Goal: Navigation & Orientation: Find specific page/section

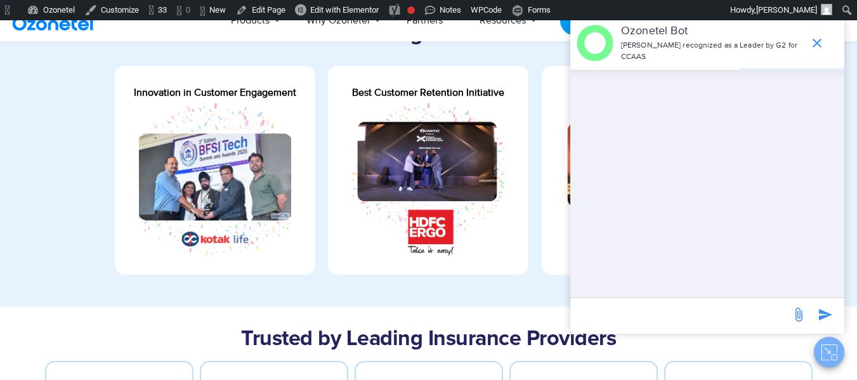
click at [826, 355] on icon "Close chat" at bounding box center [830, 353] width 16 height 16
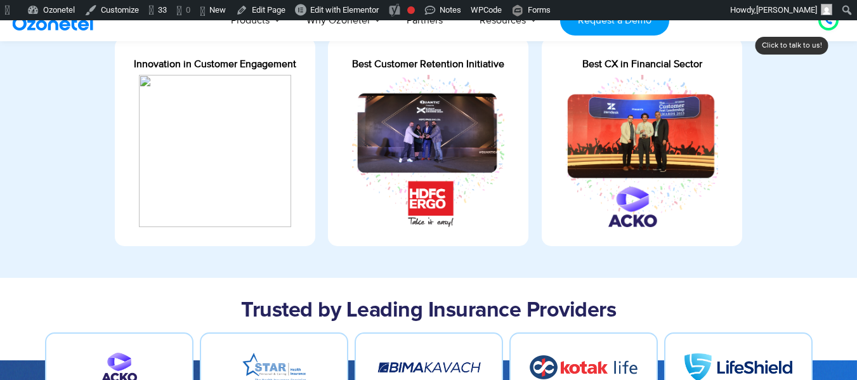
scroll to position [495, 0]
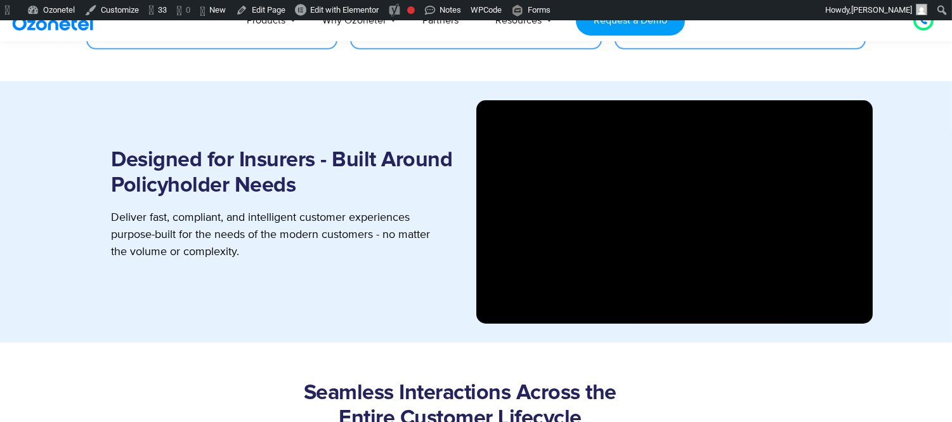
scroll to position [1315, 0]
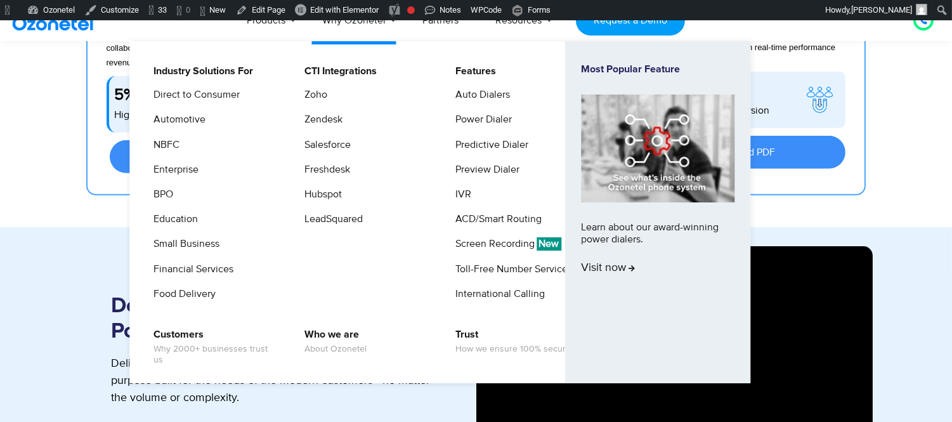
scroll to position [1169, 0]
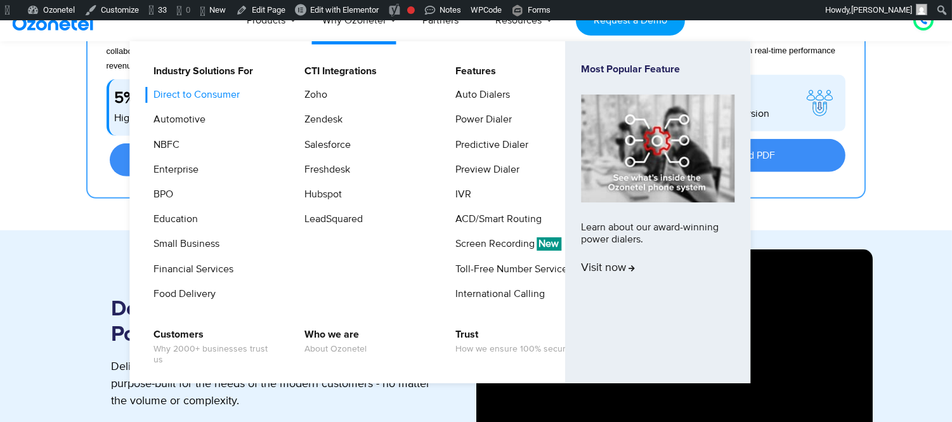
click at [230, 93] on link "Direct to Consumer" at bounding box center [193, 95] width 96 height 16
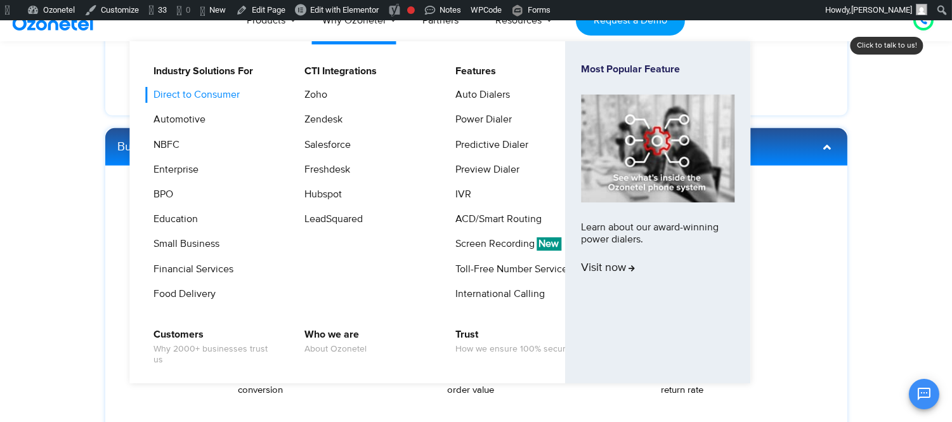
scroll to position [2041, 0]
click at [204, 128] on link "Automotive" at bounding box center [176, 120] width 62 height 16
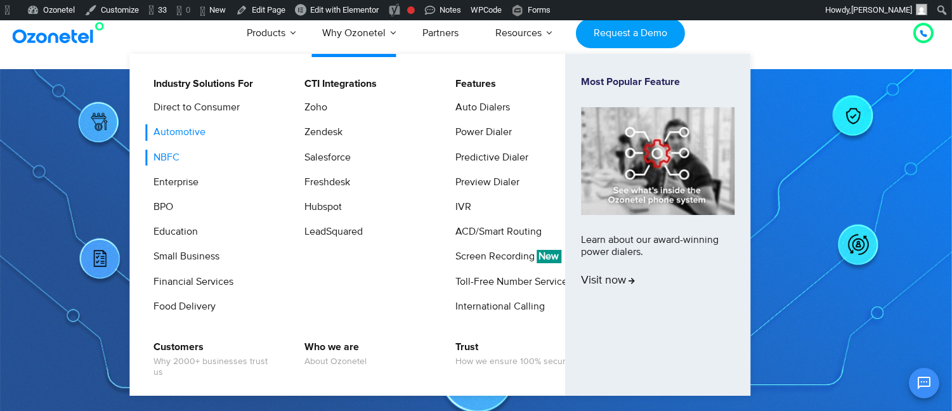
click at [179, 163] on link "NBFC" at bounding box center [163, 158] width 36 height 16
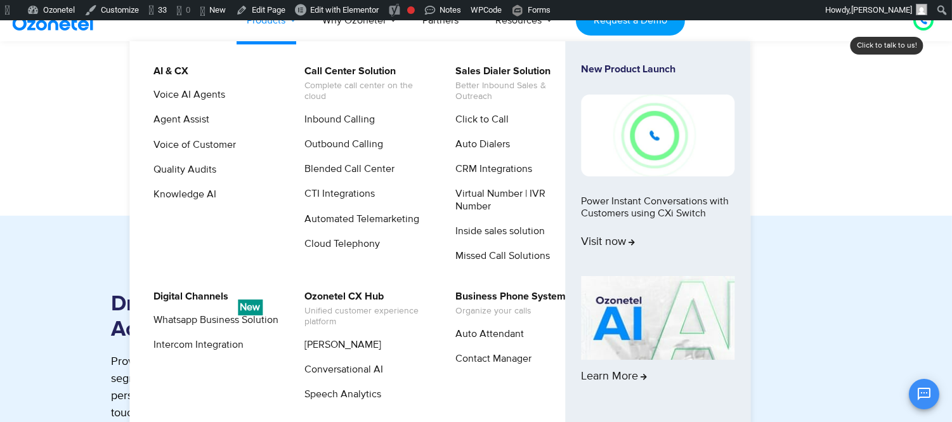
scroll to position [1196, 0]
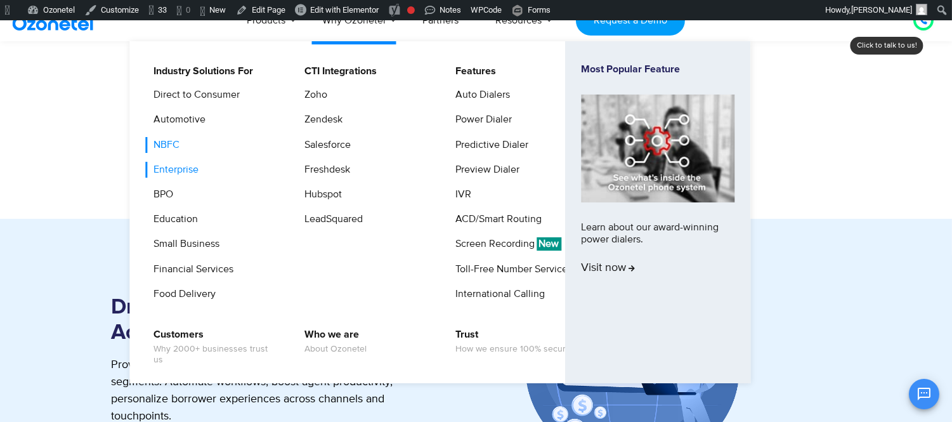
click at [195, 169] on link "Enterprise" at bounding box center [172, 170] width 55 height 16
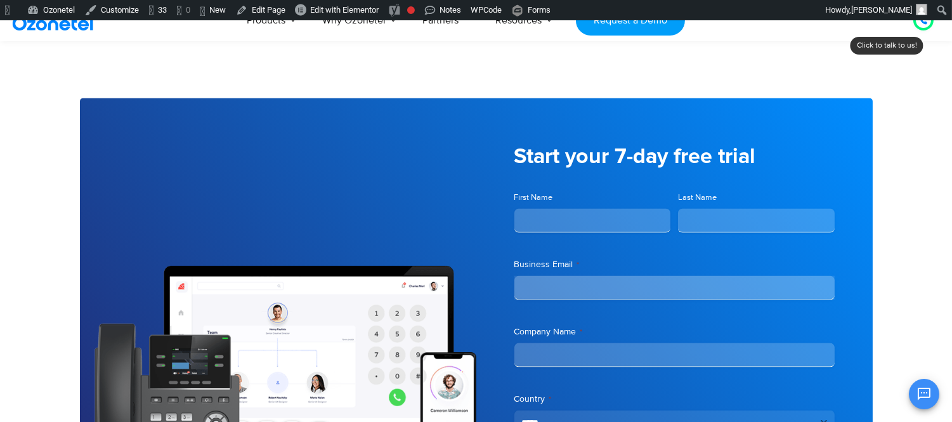
scroll to position [2918, 0]
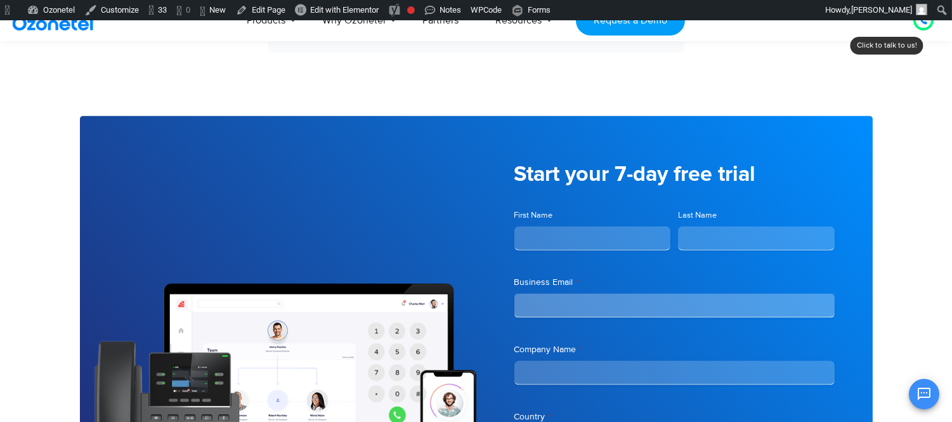
click at [75, 27] on img at bounding box center [61, 20] width 103 height 23
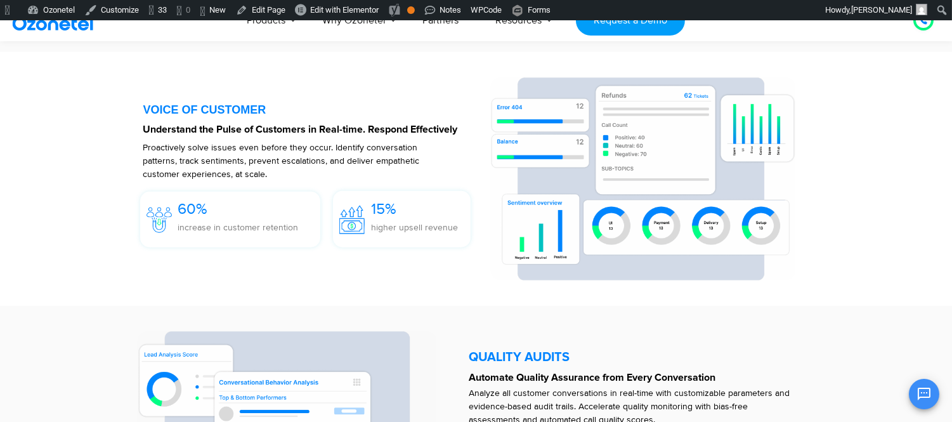
scroll to position [1925, 0]
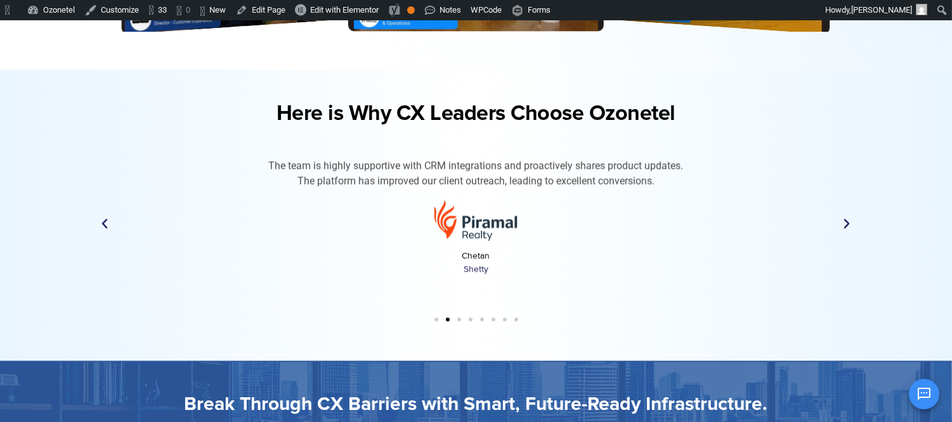
scroll to position [4105, 0]
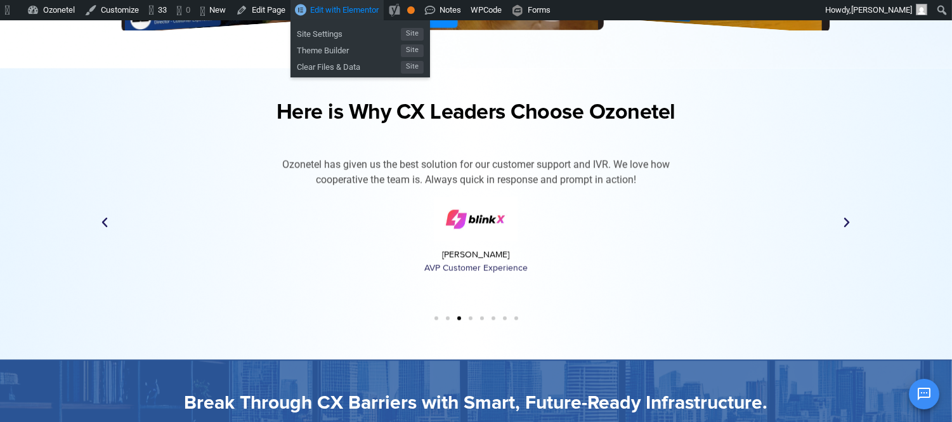
click at [368, 8] on span "Edit with Elementor" at bounding box center [344, 10] width 69 height 10
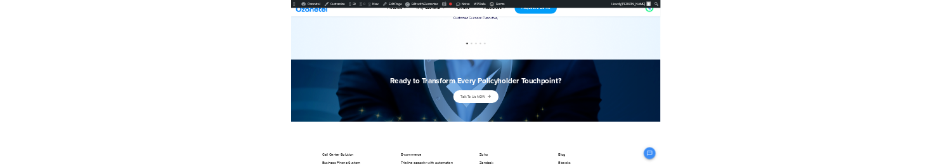
scroll to position [3102, 0]
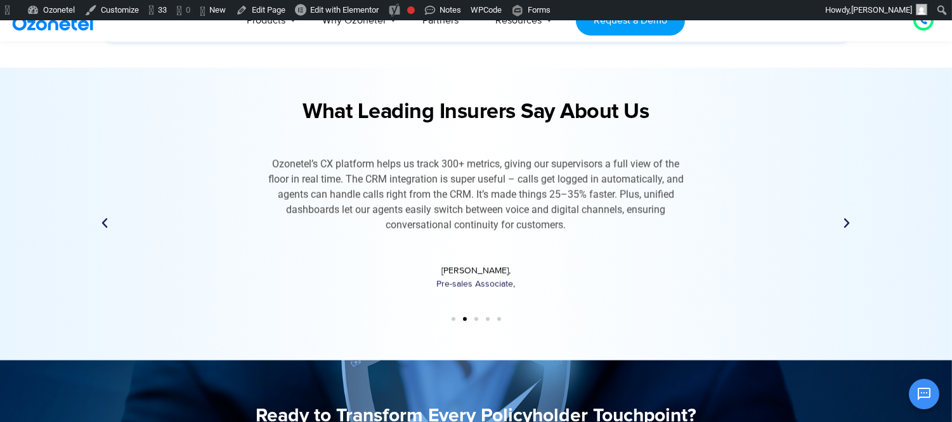
click at [844, 223] on icon "Next slide" at bounding box center [847, 223] width 13 height 13
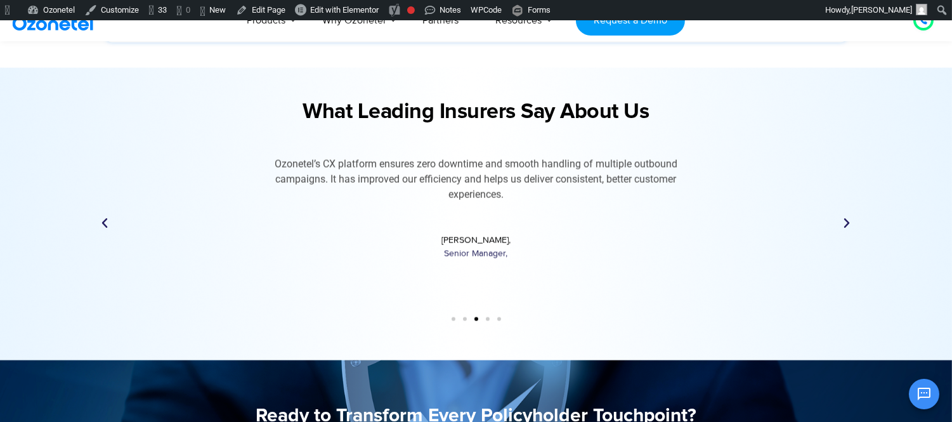
click at [844, 223] on icon "Next slide" at bounding box center [847, 223] width 13 height 13
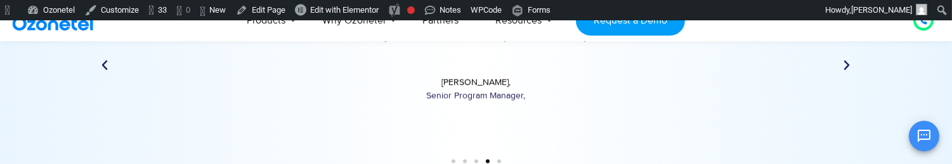
scroll to position [3031, 0]
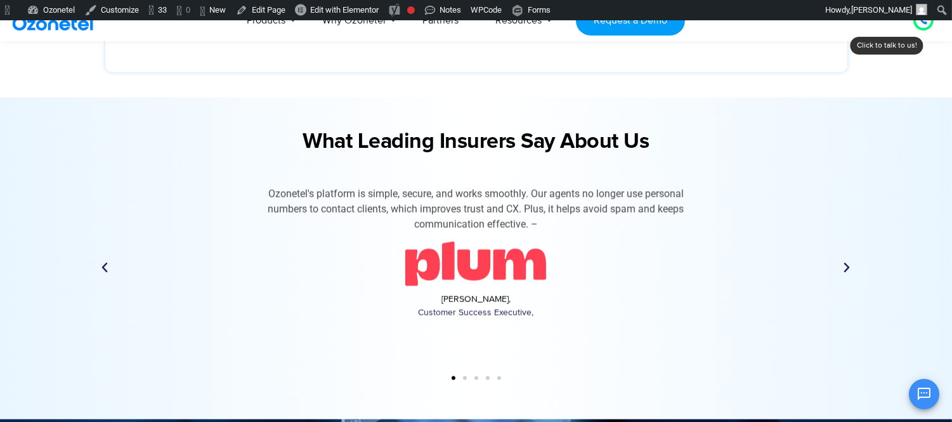
scroll to position [3189, 0]
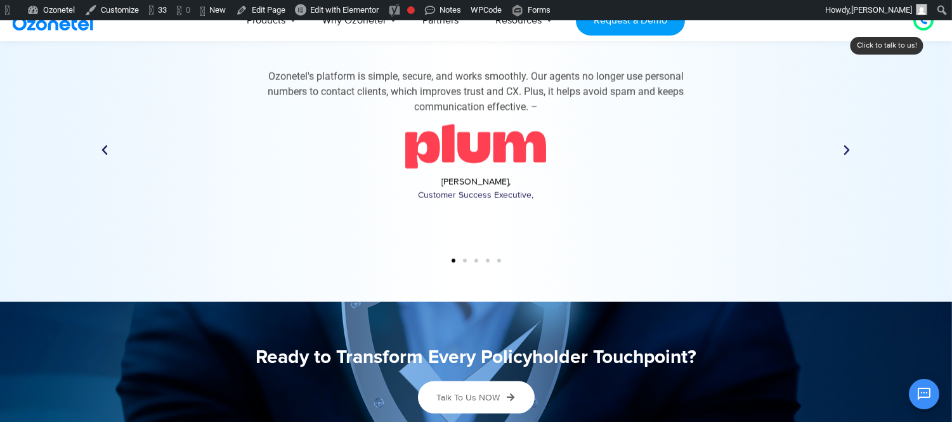
drag, startPoint x: 962, startPoint y: 102, endPoint x: 942, endPoint y: 346, distance: 245.1
click at [840, 141] on div "Ozonetel makes connecting with customers easy with no call lag, helping us deli…" at bounding box center [477, 163] width 768 height 214
click at [848, 151] on icon "Next slide" at bounding box center [847, 150] width 13 height 13
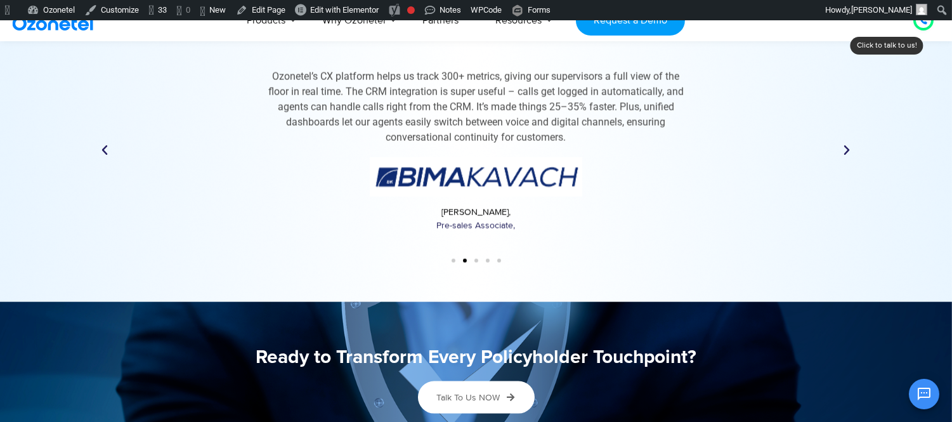
click at [848, 151] on icon "Next slide" at bounding box center [847, 150] width 13 height 13
